Goal: Navigation & Orientation: Find specific page/section

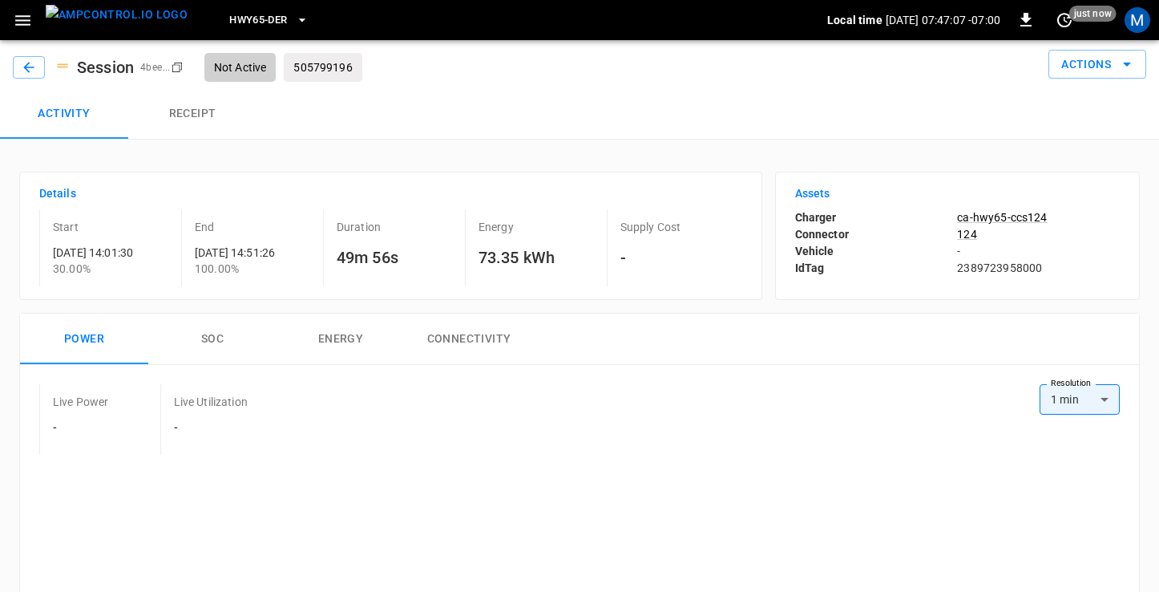
scroll to position [122, 0]
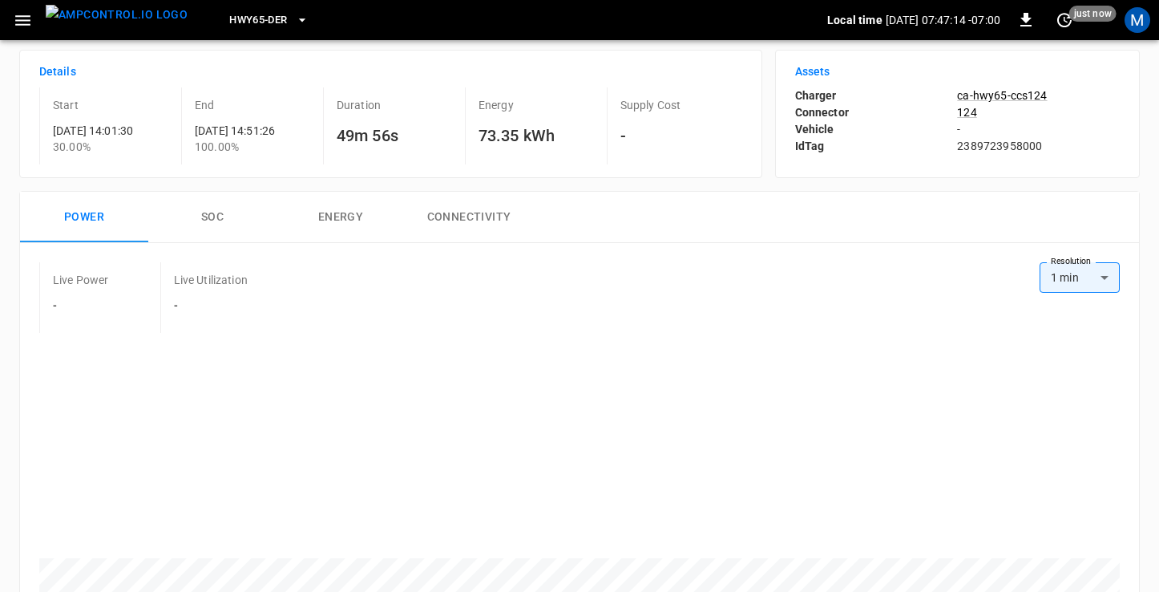
click at [111, 23] on img "menu" at bounding box center [117, 15] width 142 height 20
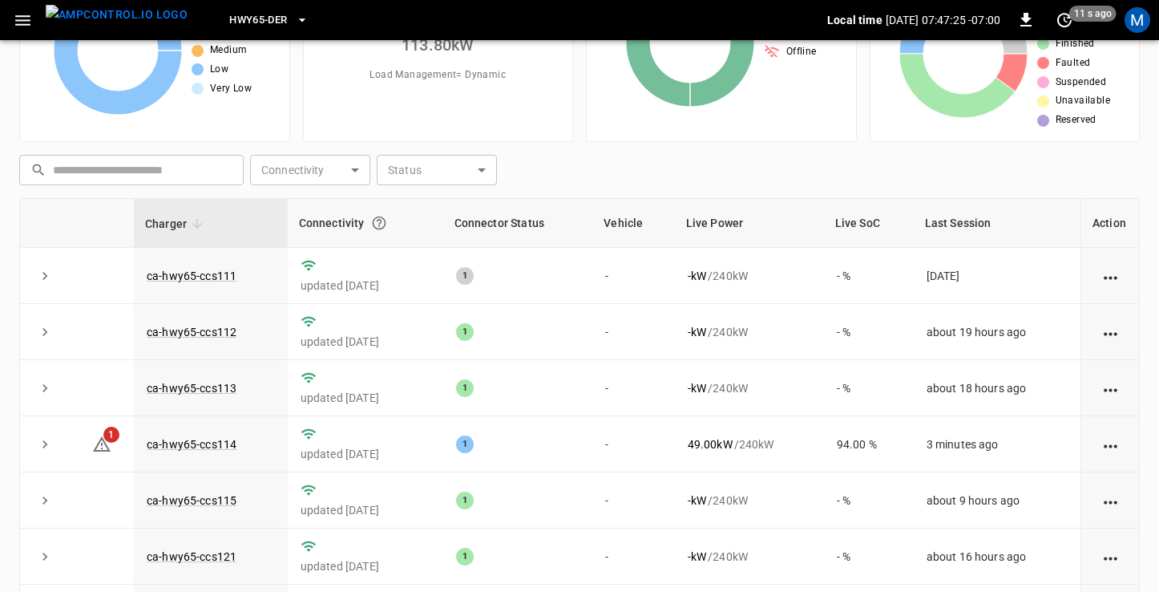
click at [18, 20] on icon "button" at bounding box center [22, 20] width 15 height 10
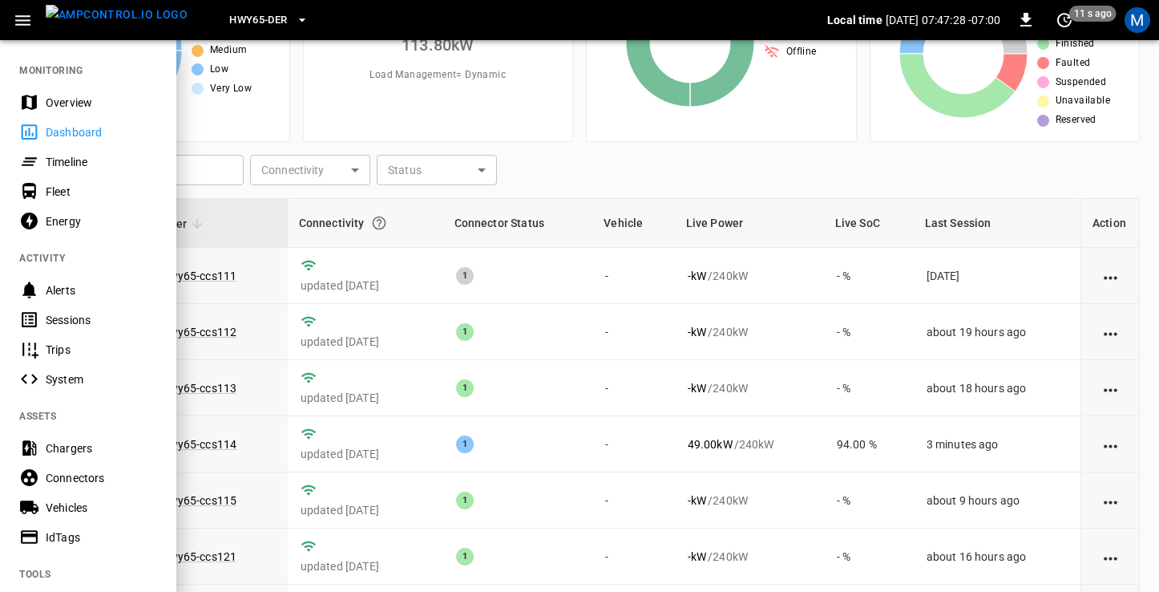
click at [79, 317] on div "Sessions" at bounding box center [101, 320] width 111 height 16
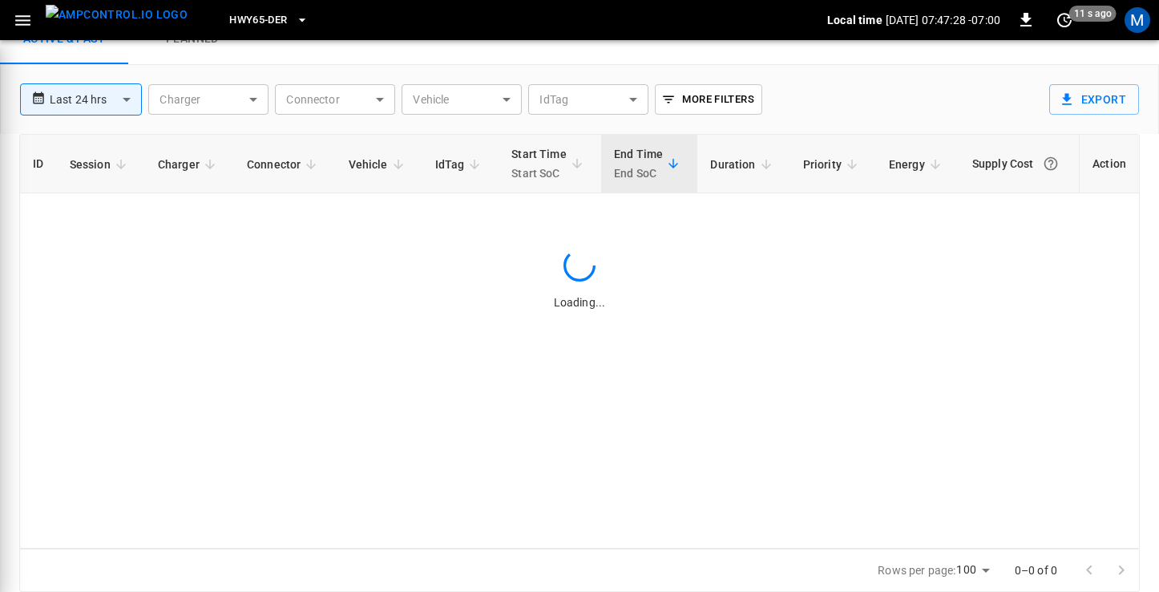
scroll to position [64, 0]
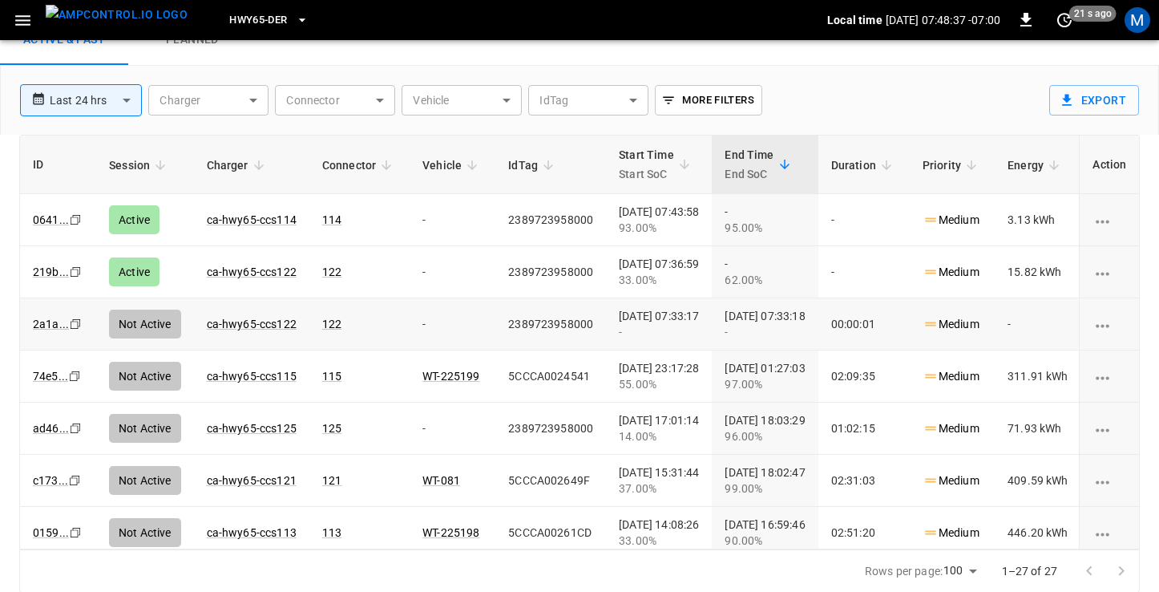
click at [75, 325] on icon "copy" at bounding box center [76, 324] width 10 height 10
click at [44, 215] on link "0641 ..." at bounding box center [51, 219] width 42 height 19
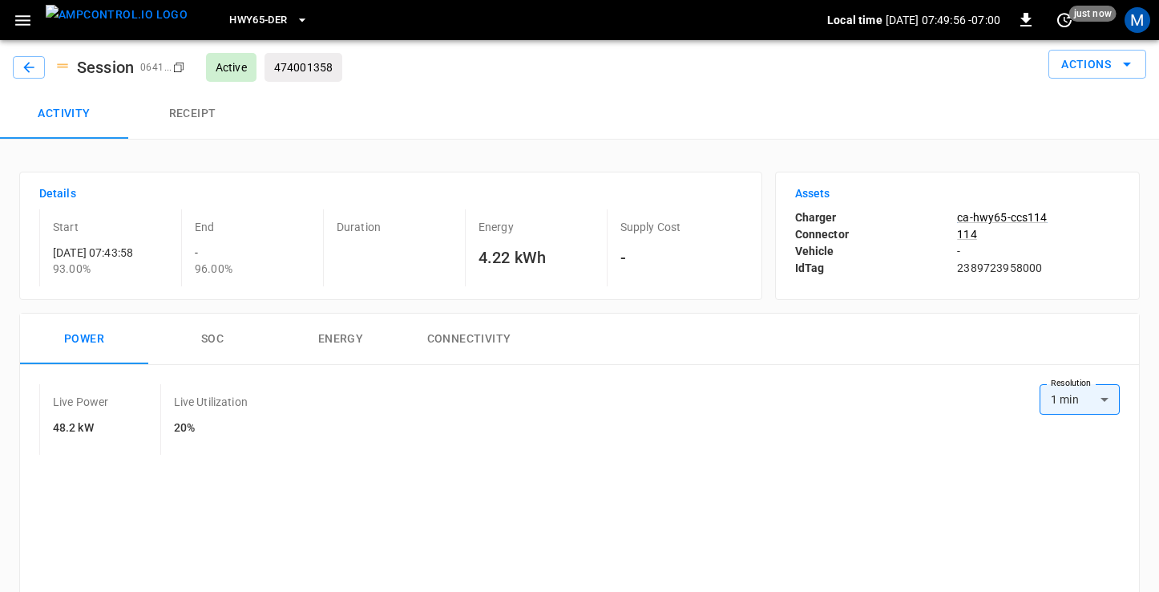
click at [1022, 219] on p "ca-hwy65-ccs114" at bounding box center [1038, 217] width 163 height 16
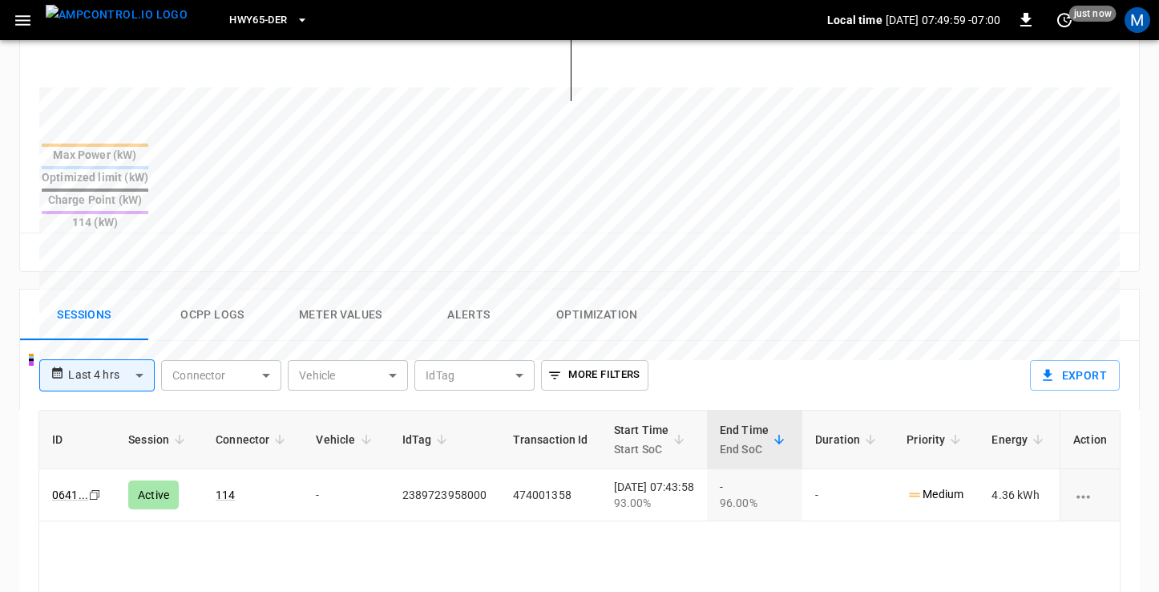
scroll to position [572, 0]
click at [115, 16] on img "menu" at bounding box center [117, 15] width 142 height 20
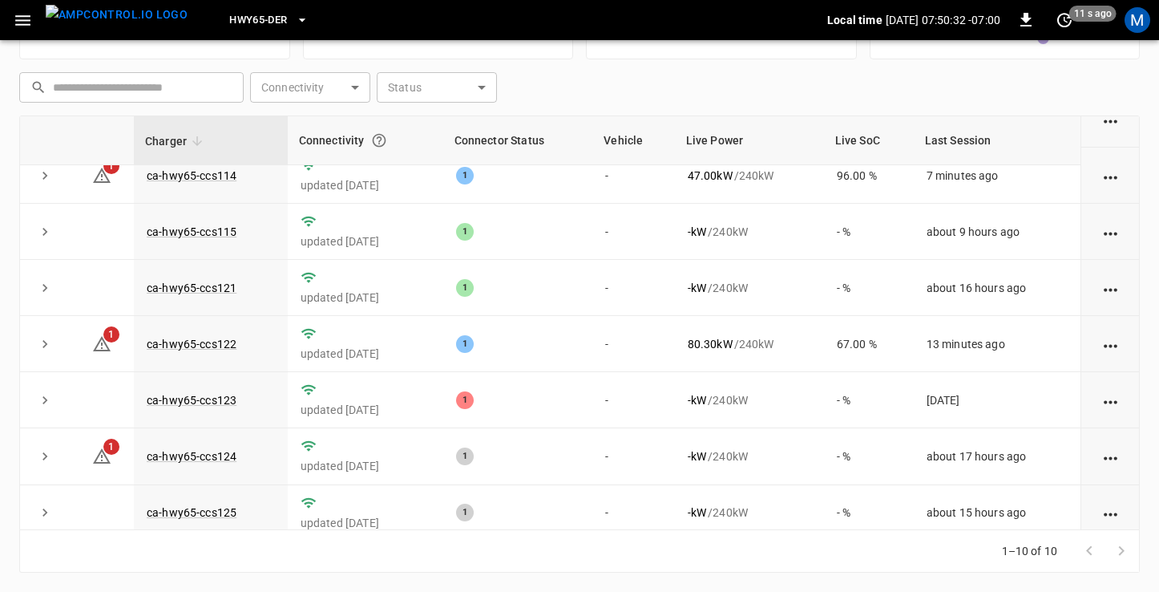
scroll to position [201, 0]
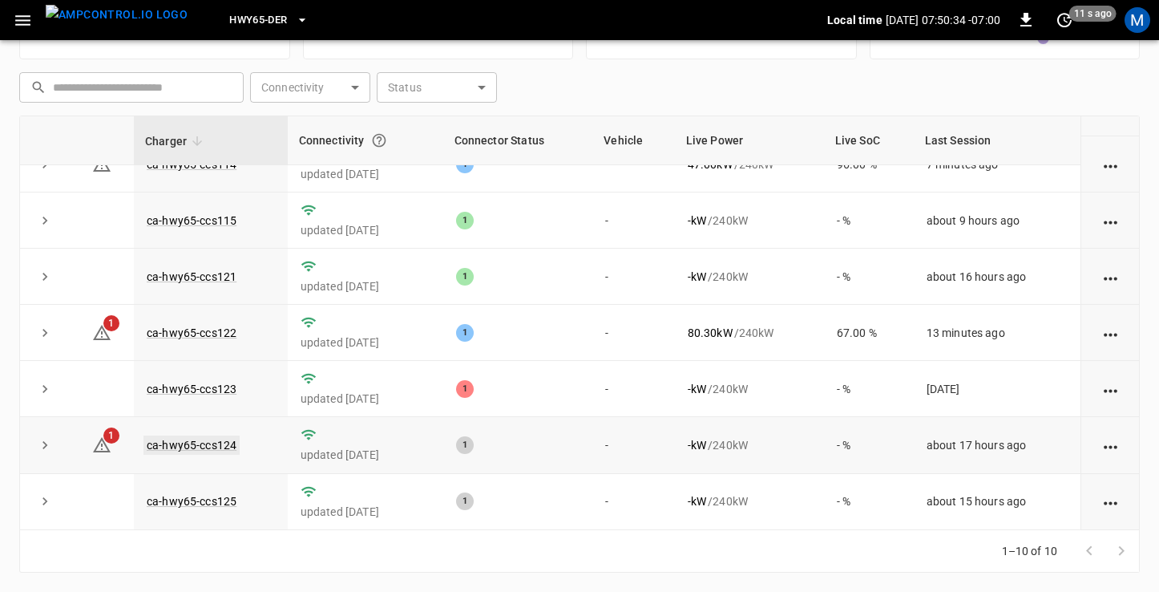
click at [185, 442] on link "ca-hwy65-ccs124" at bounding box center [191, 444] width 96 height 19
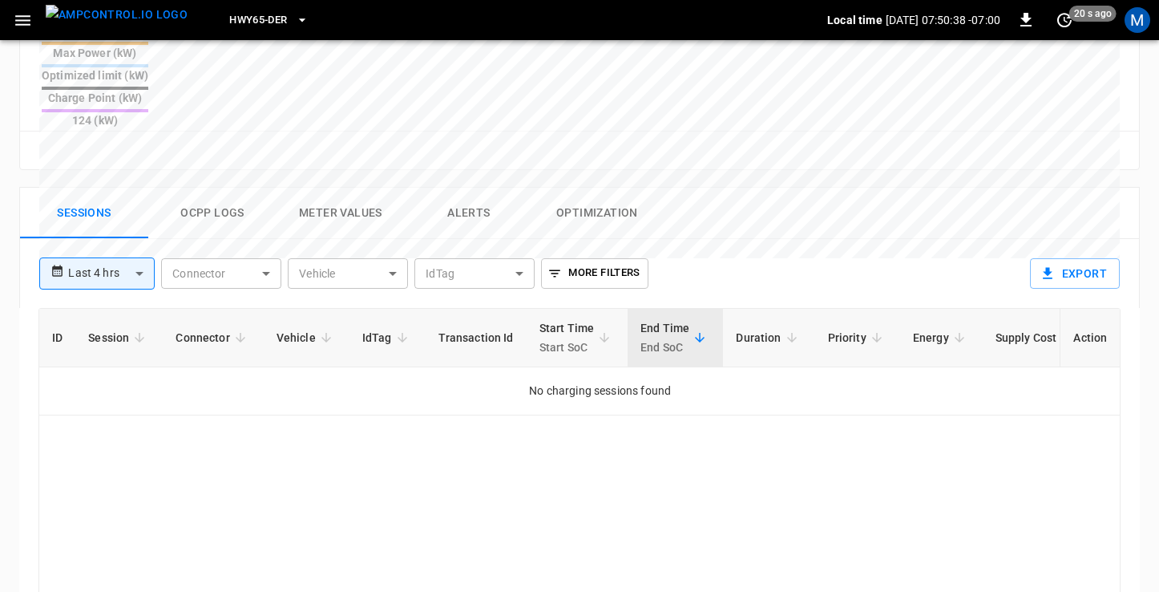
scroll to position [673, 0]
click at [228, 186] on button "Ocpp logs" at bounding box center [212, 211] width 128 height 51
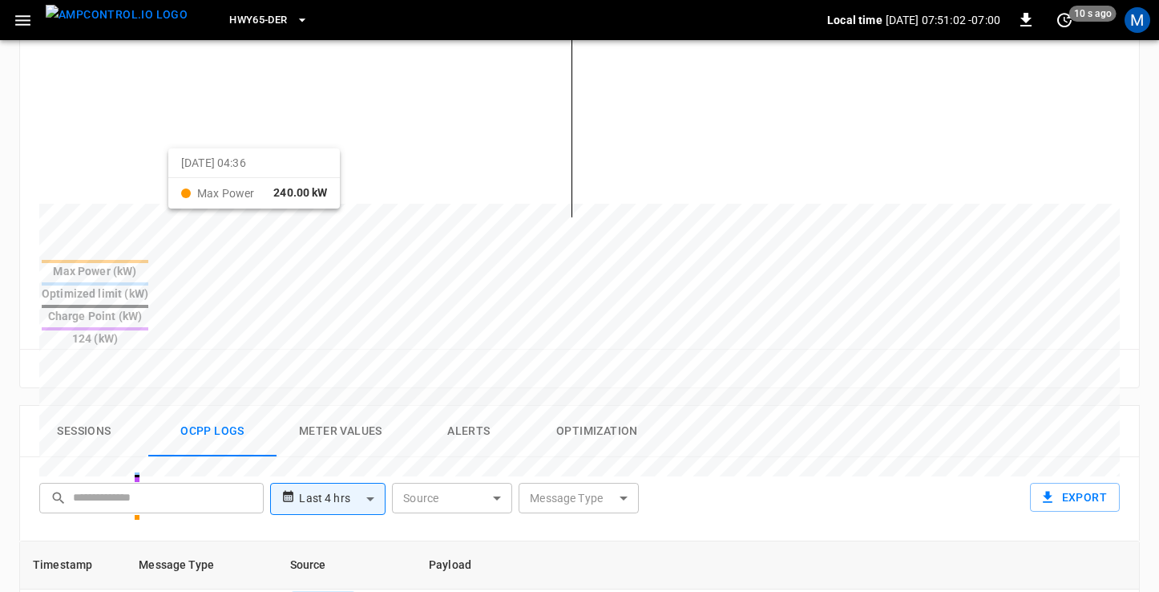
scroll to position [454, 0]
click at [82, 405] on button "Sessions" at bounding box center [84, 430] width 128 height 51
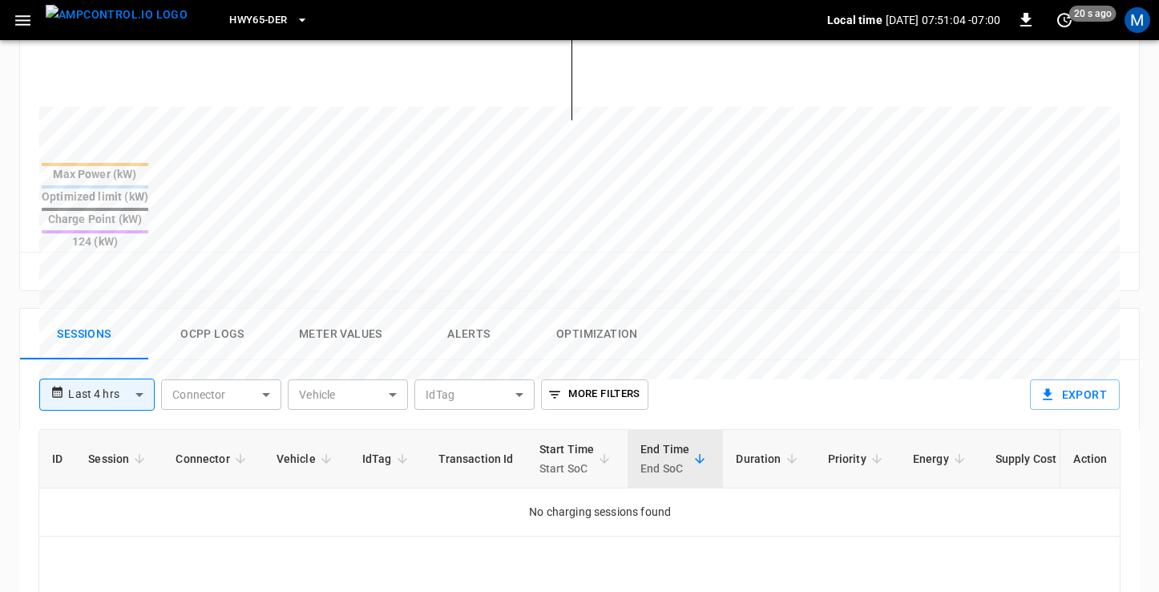
scroll to position [557, 0]
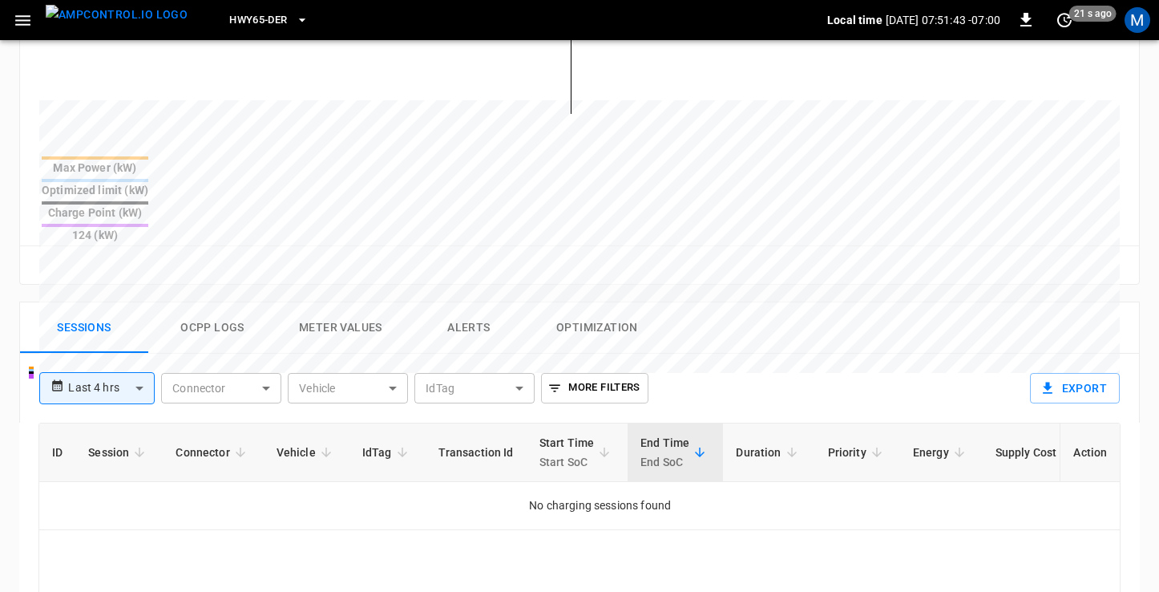
click at [21, 16] on icon "button" at bounding box center [23, 20] width 20 height 20
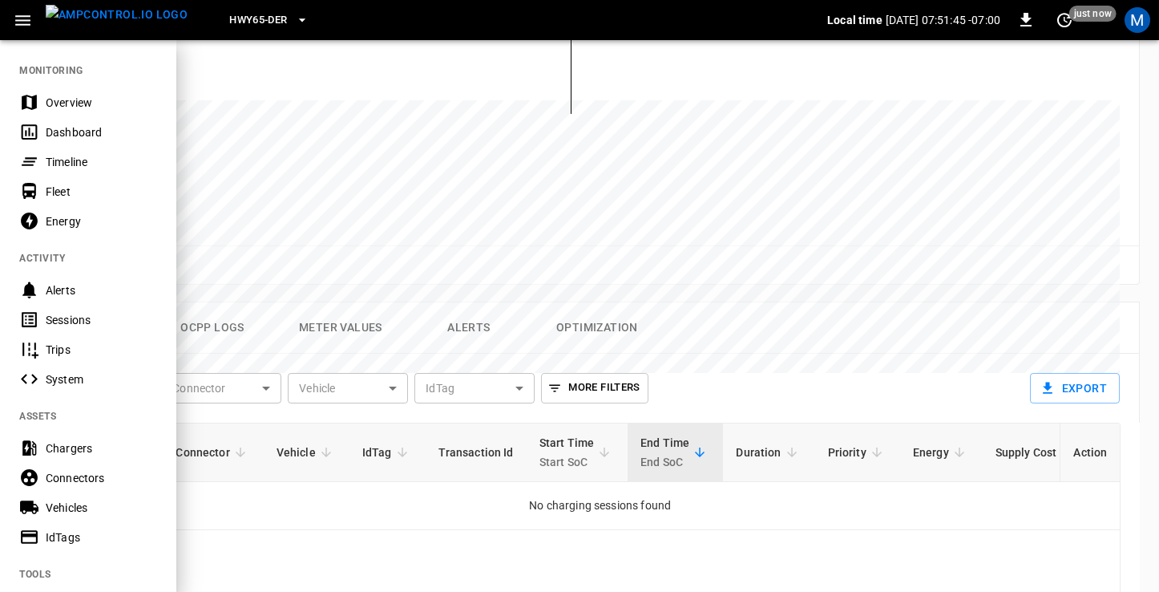
click at [64, 317] on div "Sessions" at bounding box center [101, 320] width 111 height 16
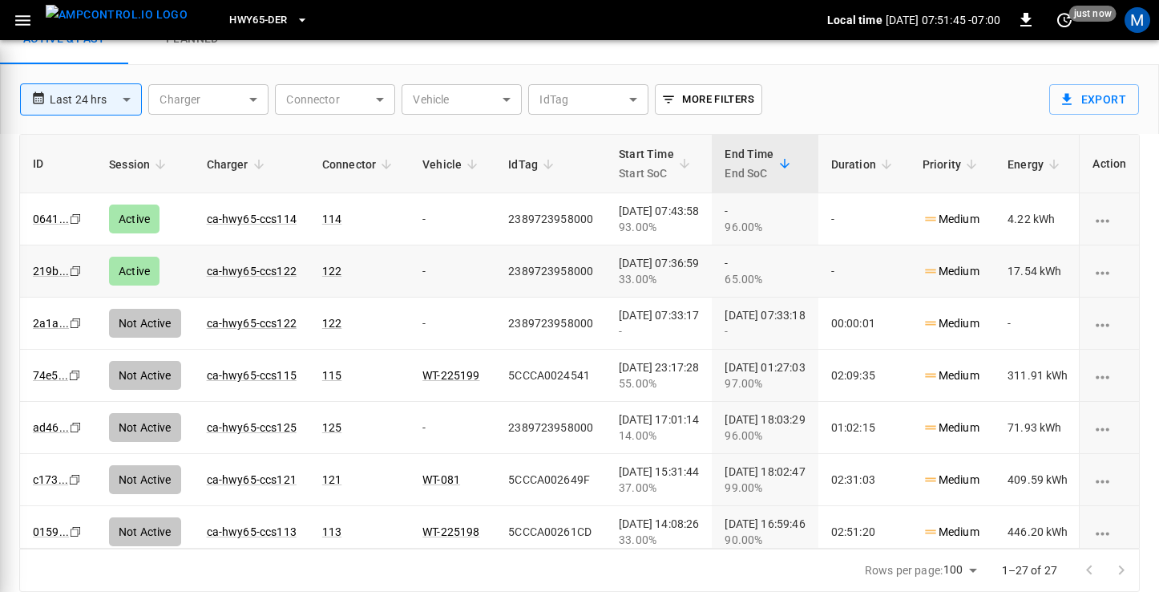
scroll to position [64, 0]
